Goal: Use online tool/utility: Utilize a website feature to perform a specific function

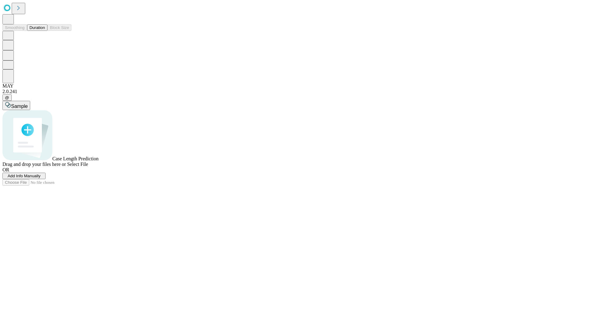
click at [45, 31] on button "Duration" at bounding box center [37, 27] width 20 height 6
click at [41, 178] on span "Add Info Manually" at bounding box center [24, 175] width 33 height 5
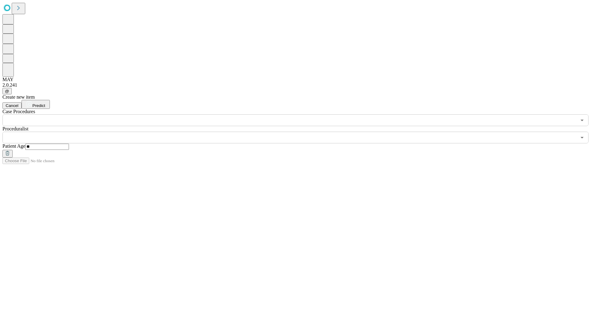
type input "**"
click at [300, 131] on input "text" at bounding box center [289, 137] width 574 height 12
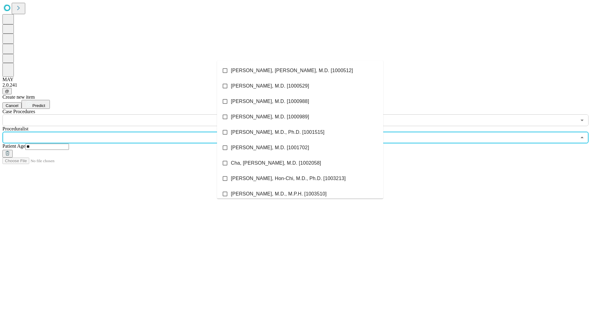
click at [300, 71] on li "[PERSON_NAME], [PERSON_NAME], M.D. [1000512]" at bounding box center [300, 70] width 166 height 15
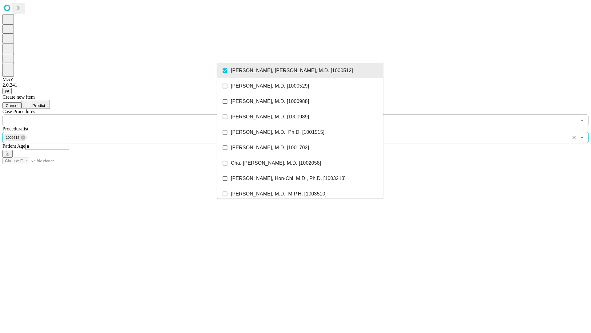
click at [129, 114] on input "text" at bounding box center [289, 120] width 574 height 12
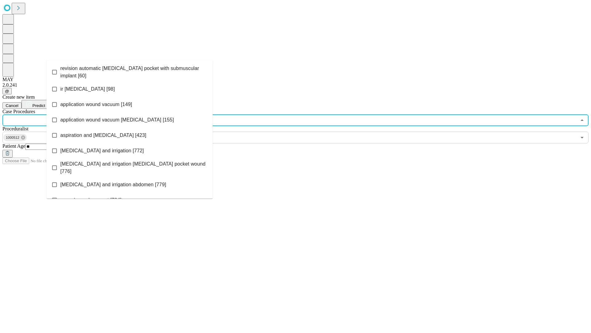
click at [130, 71] on span "revision automatic [MEDICAL_DATA] pocket with submuscular implant [60]" at bounding box center [133, 72] width 147 height 15
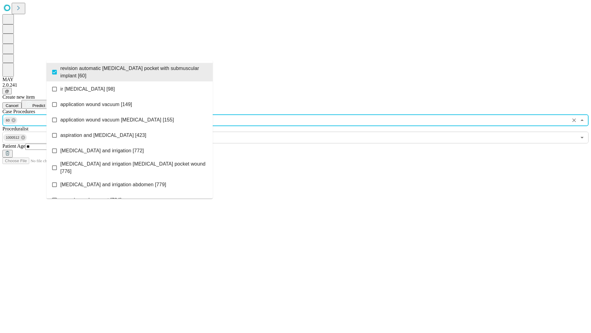
click at [45, 103] on span "Predict" at bounding box center [38, 105] width 13 height 5
